Goal: Navigation & Orientation: Go to known website

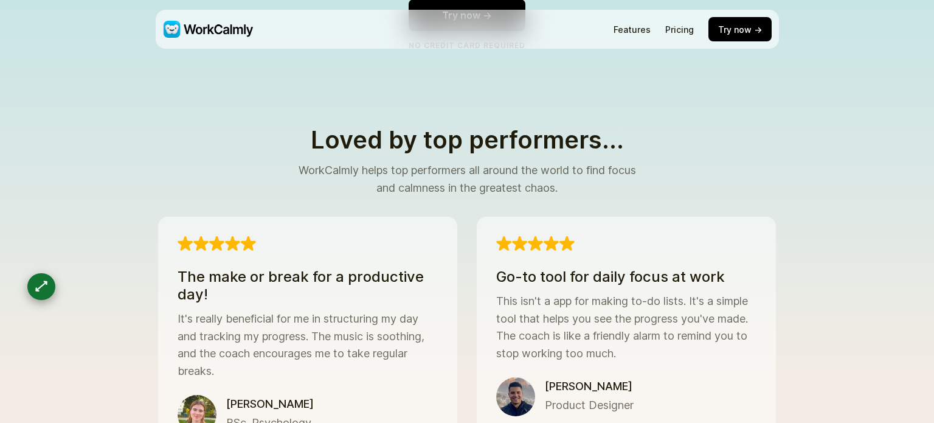
scroll to position [3990, 0]
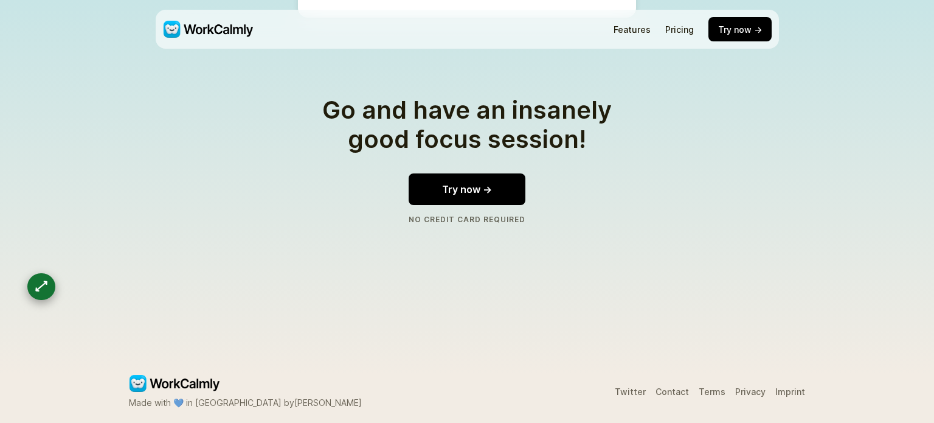
click at [761, 386] on div "Twitter Contact Terms Privacy Imprint" at bounding box center [710, 391] width 190 height 10
click at [756, 386] on link "Privacy" at bounding box center [750, 391] width 30 height 10
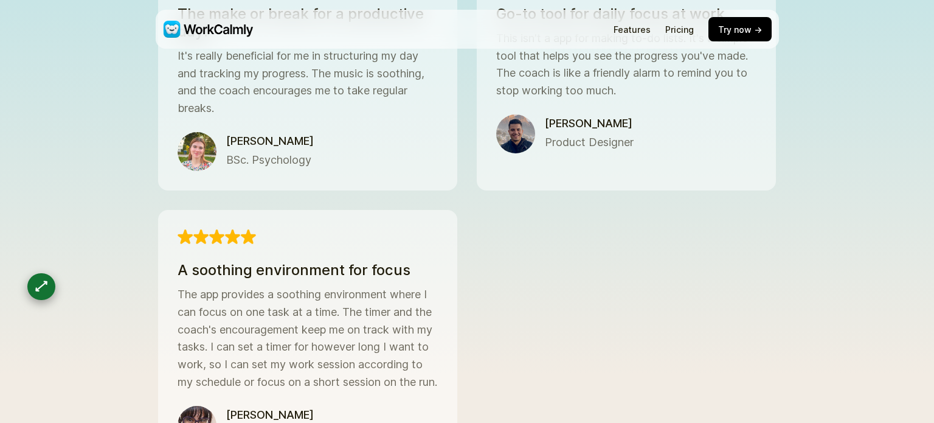
scroll to position [418, 0]
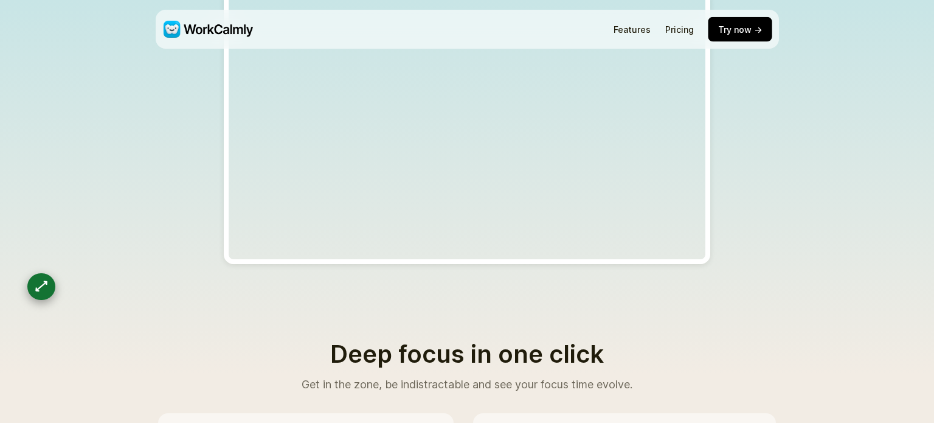
click at [732, 33] on button "Try now →" at bounding box center [740, 29] width 64 height 25
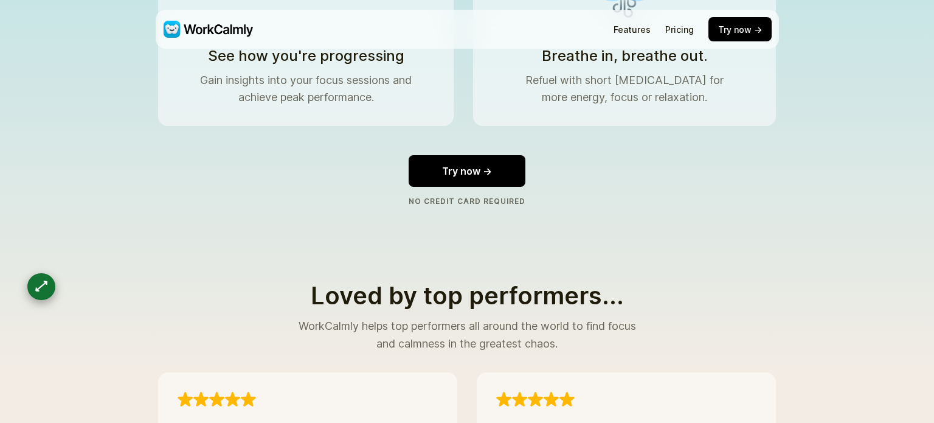
scroll to position [2394, 0]
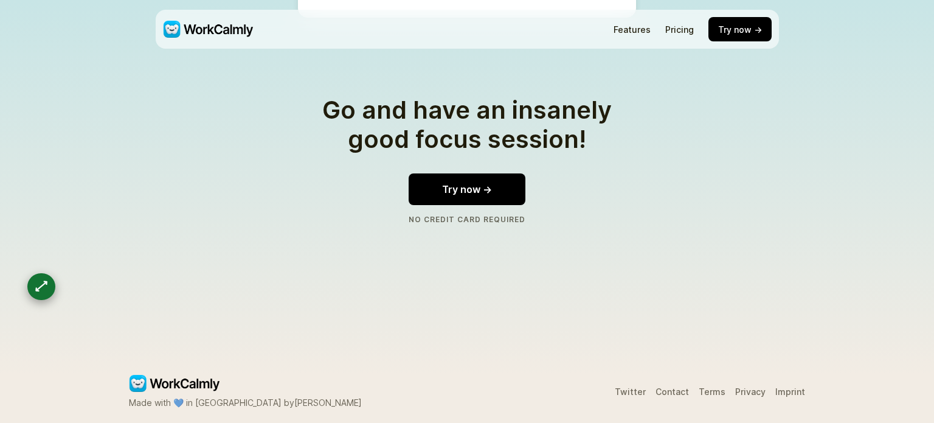
scroll to position [3990, 0]
drag, startPoint x: 381, startPoint y: 321, endPoint x: 683, endPoint y: 338, distance: 302.1
click at [746, 386] on link "Privacy" at bounding box center [750, 391] width 30 height 10
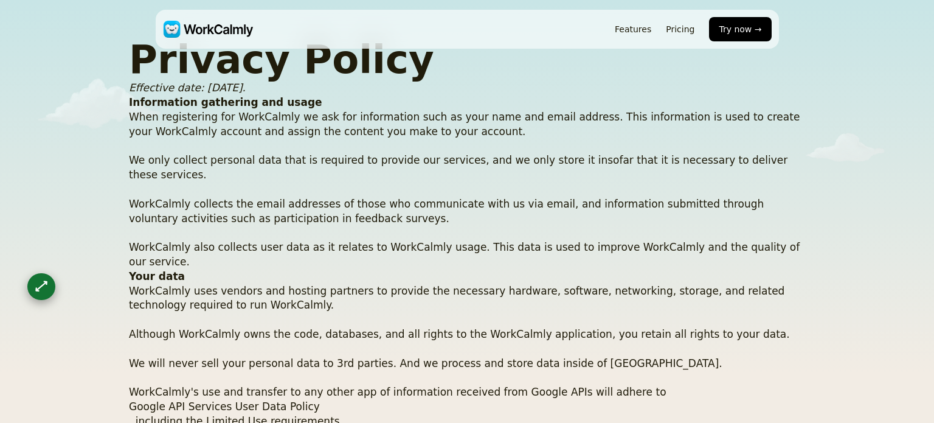
scroll to position [0, 0]
